Goal: Find specific page/section: Find specific page/section

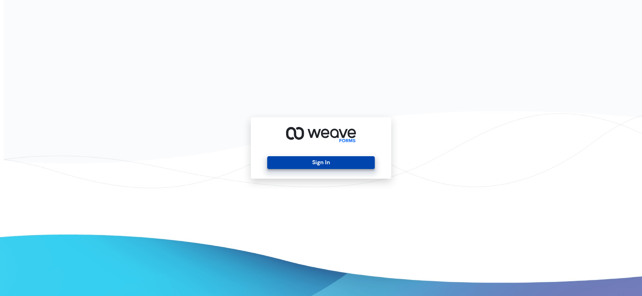
click at [302, 162] on button "Sign In" at bounding box center [320, 162] width 107 height 13
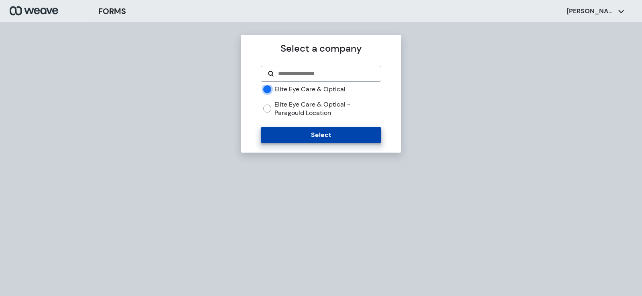
click at [285, 129] on button "Select" at bounding box center [321, 135] width 120 height 16
